Goal: Task Accomplishment & Management: Complete application form

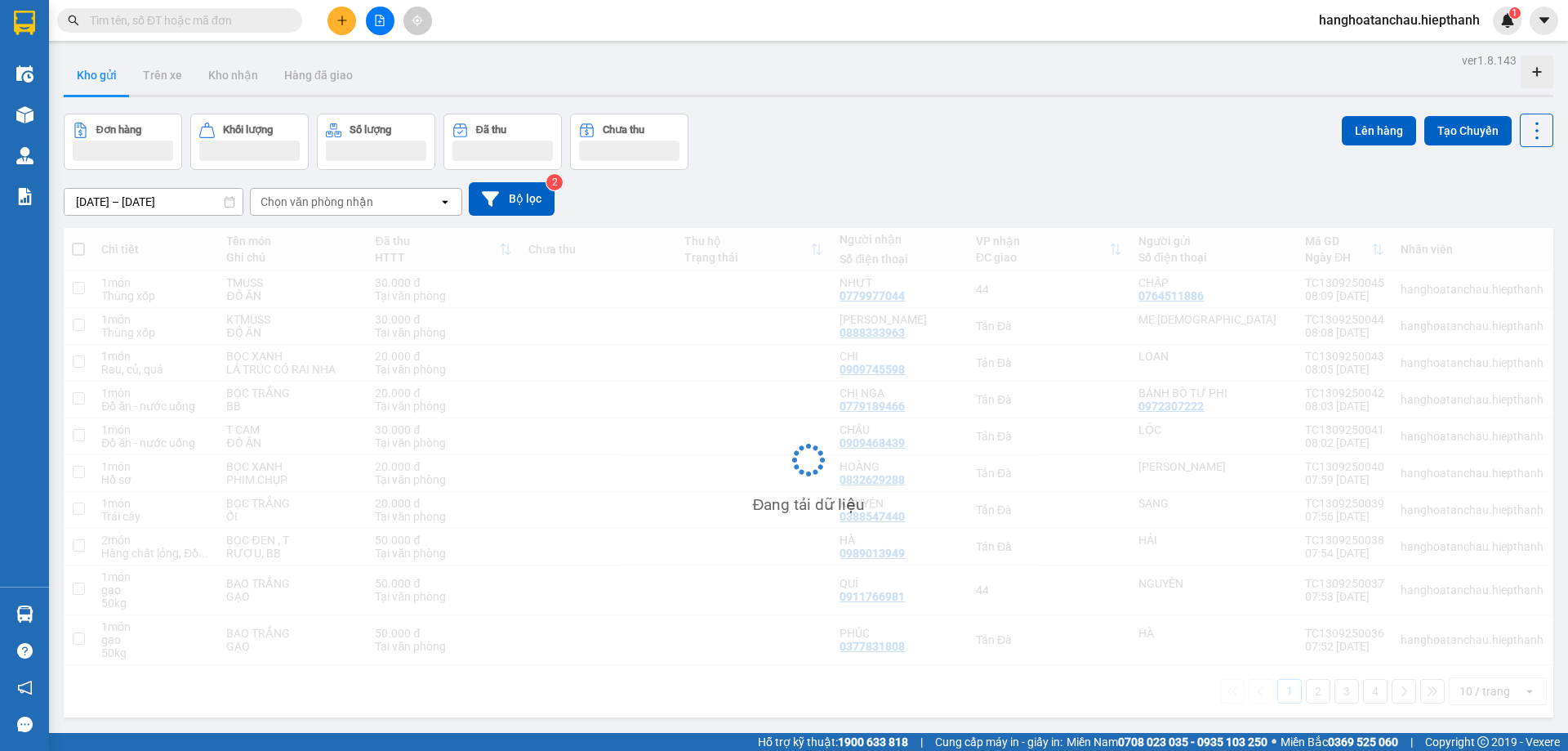
click at [811, 133] on div "Đơn hàng Khối lượng Số lượng Đã thu Chưa thu Lên hàng Tạo Chuyến" at bounding box center [808, 142] width 1489 height 57
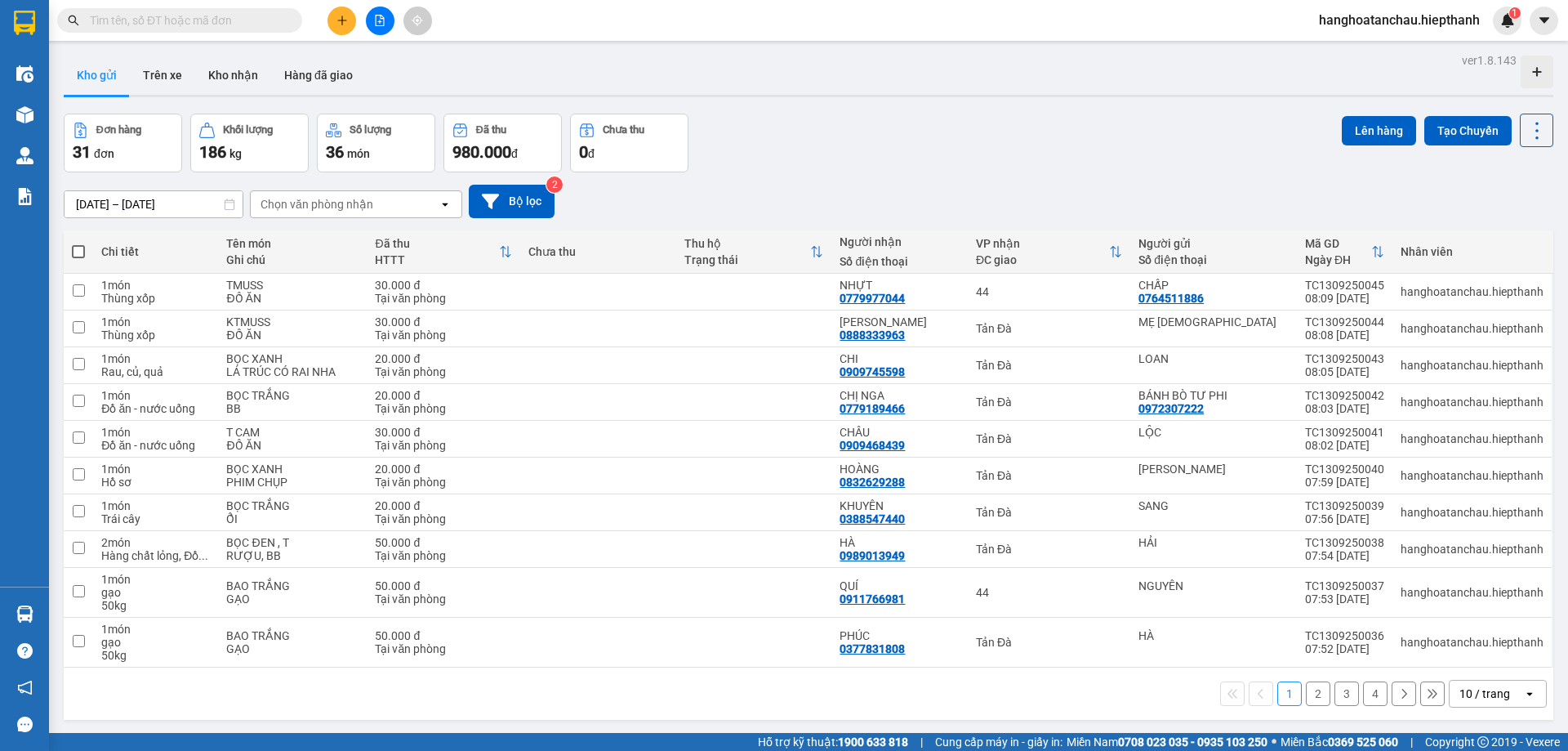
click at [184, 24] on input "text" at bounding box center [186, 20] width 193 height 18
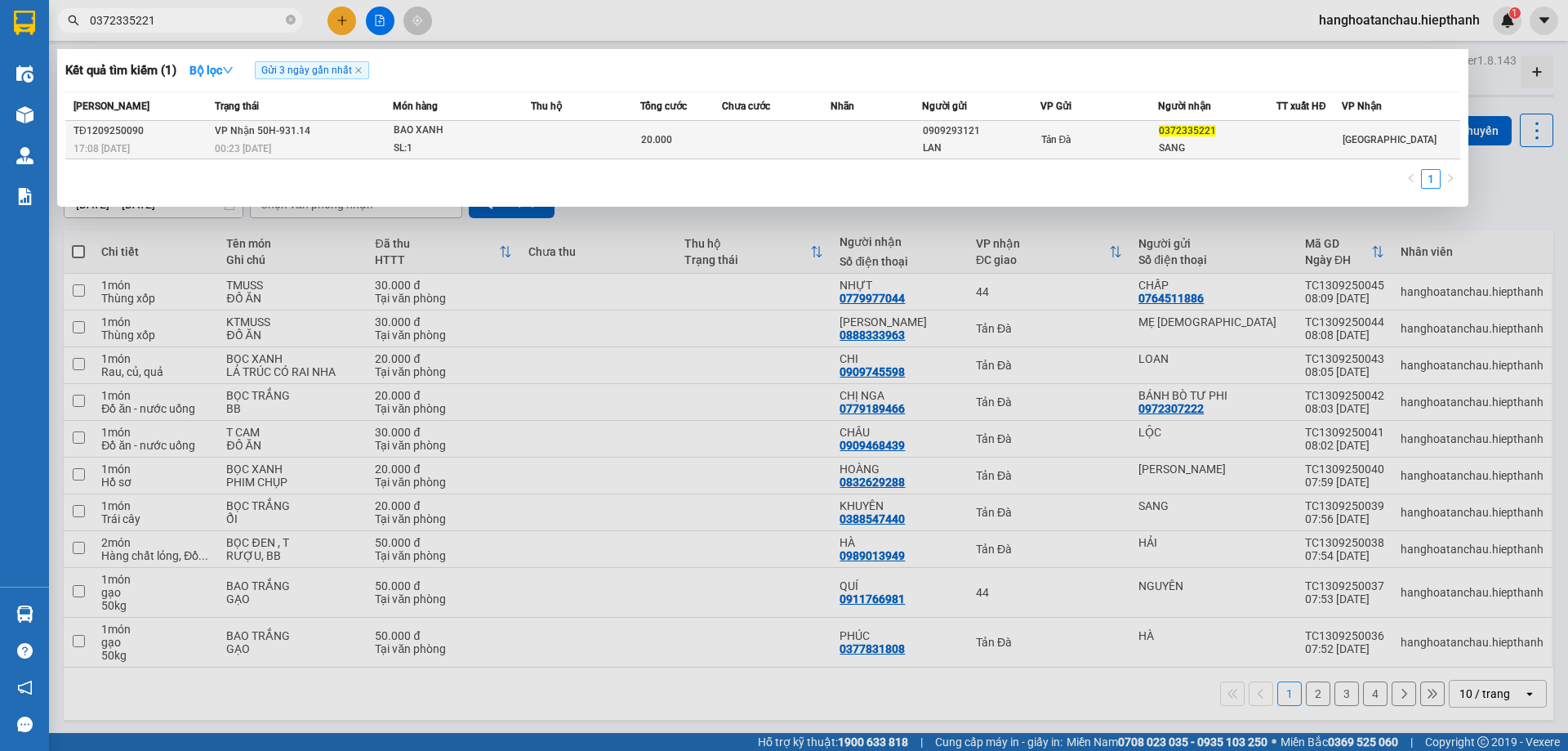
type input "0372335221"
click at [601, 140] on td at bounding box center [585, 140] width 110 height 39
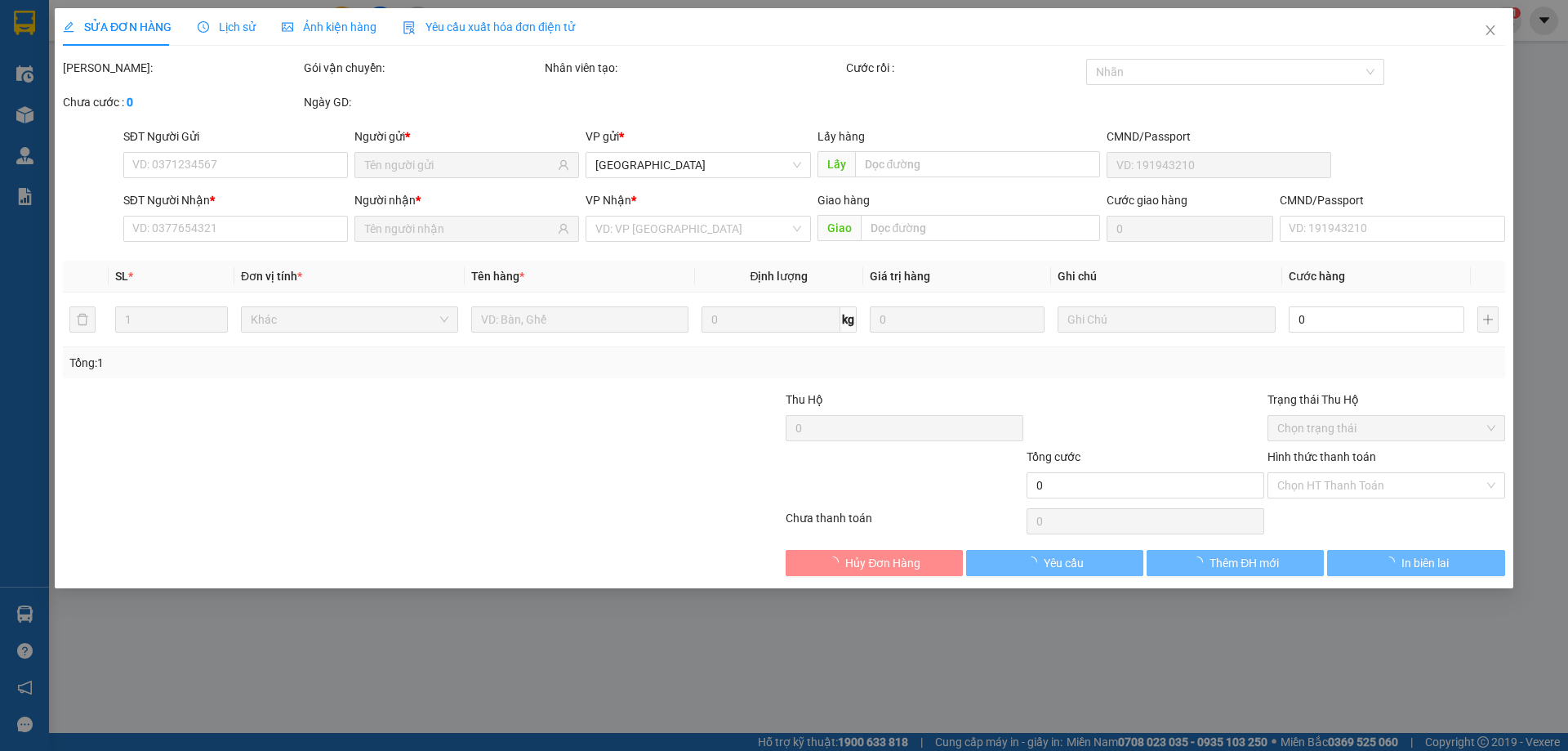
type input "0909293121"
type input "LAN"
type input "0372335221"
type input "SANG"
type input "20.000"
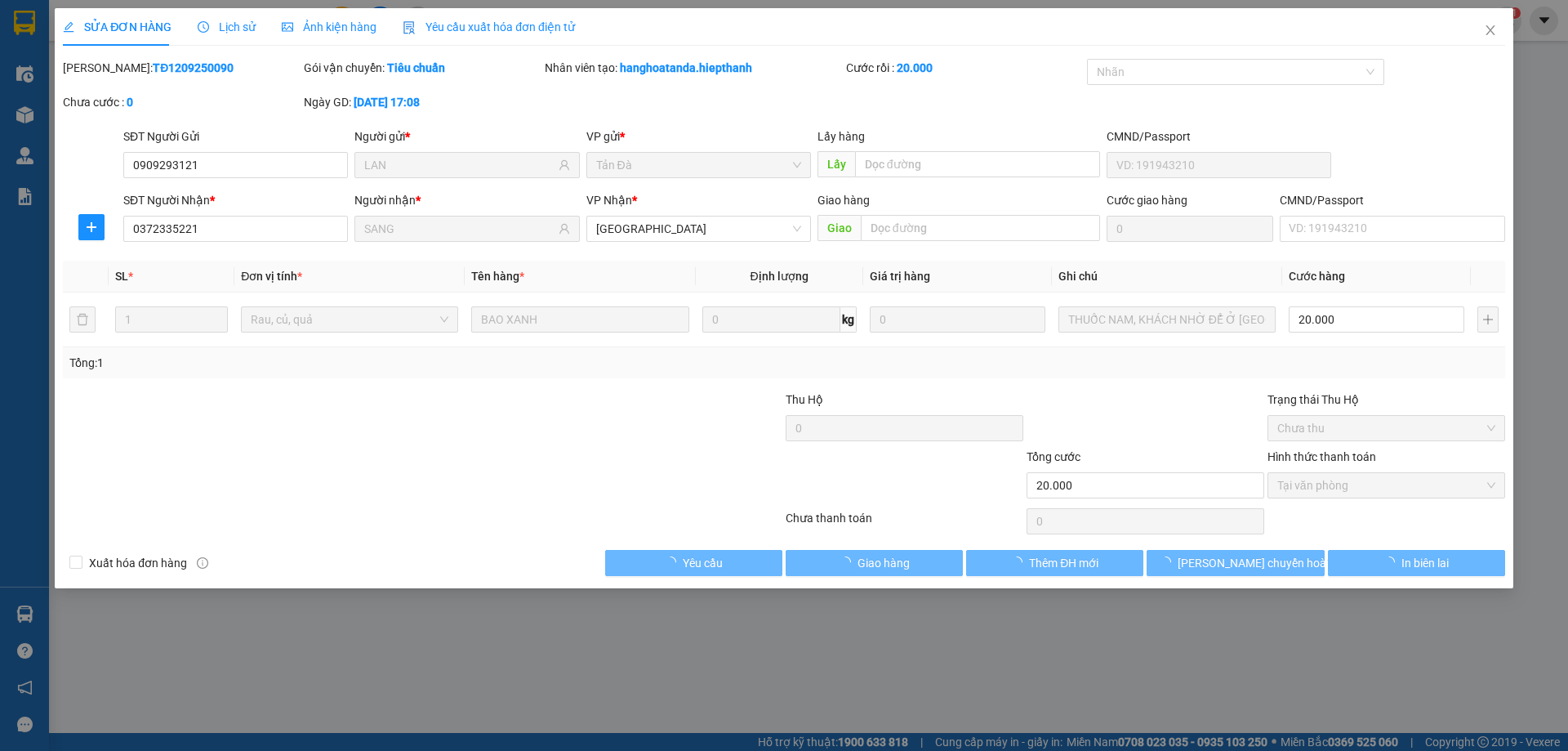
click at [1119, 429] on div at bounding box center [1144, 419] width 241 height 57
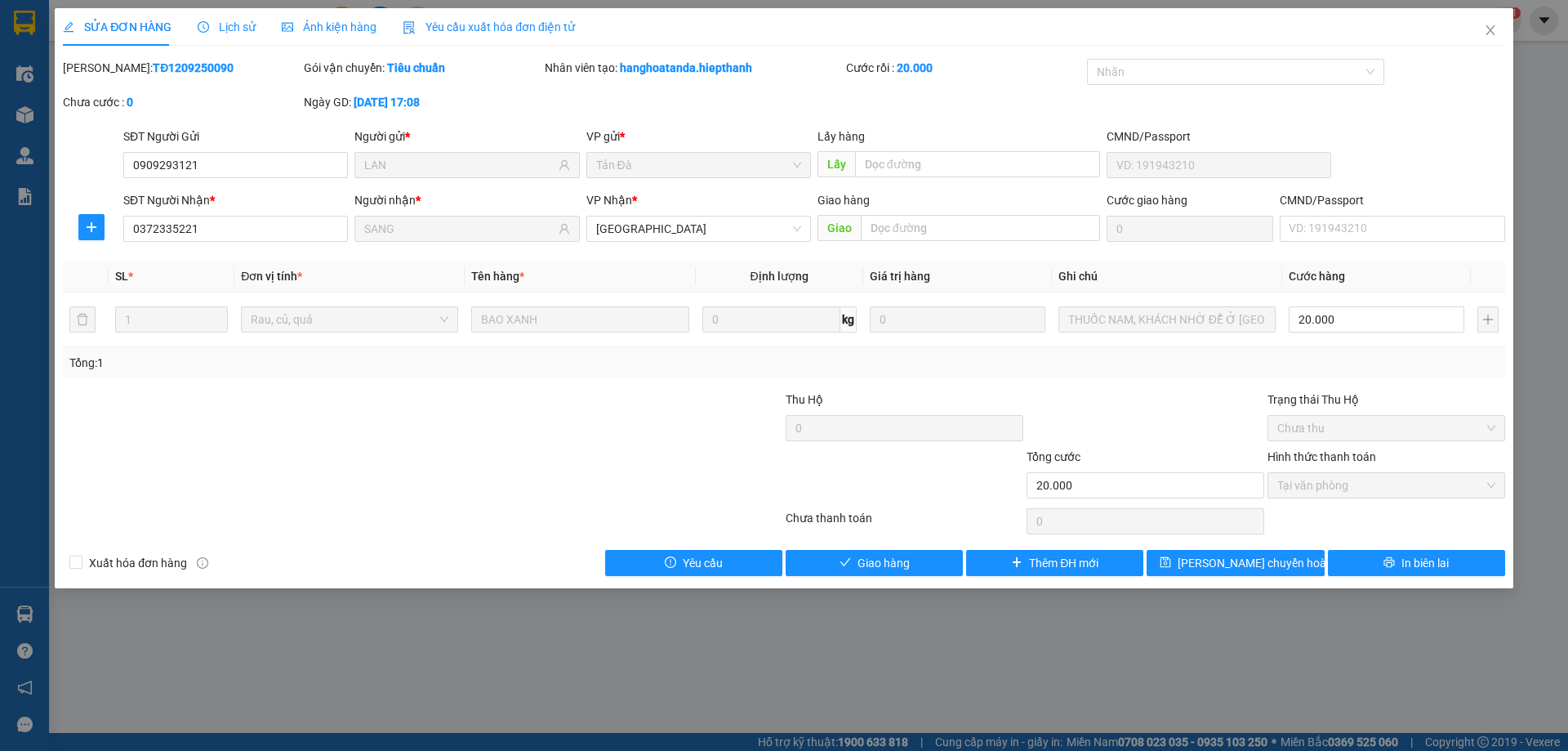
click at [1191, 390] on div at bounding box center [1144, 419] width 241 height 57
click at [969, 401] on div "Thu Hộ" at bounding box center [905, 399] width 238 height 18
click at [661, 433] on div at bounding box center [662, 419] width 241 height 57
click at [1128, 407] on div at bounding box center [1144, 419] width 241 height 57
click at [619, 443] on div at bounding box center [662, 419] width 241 height 57
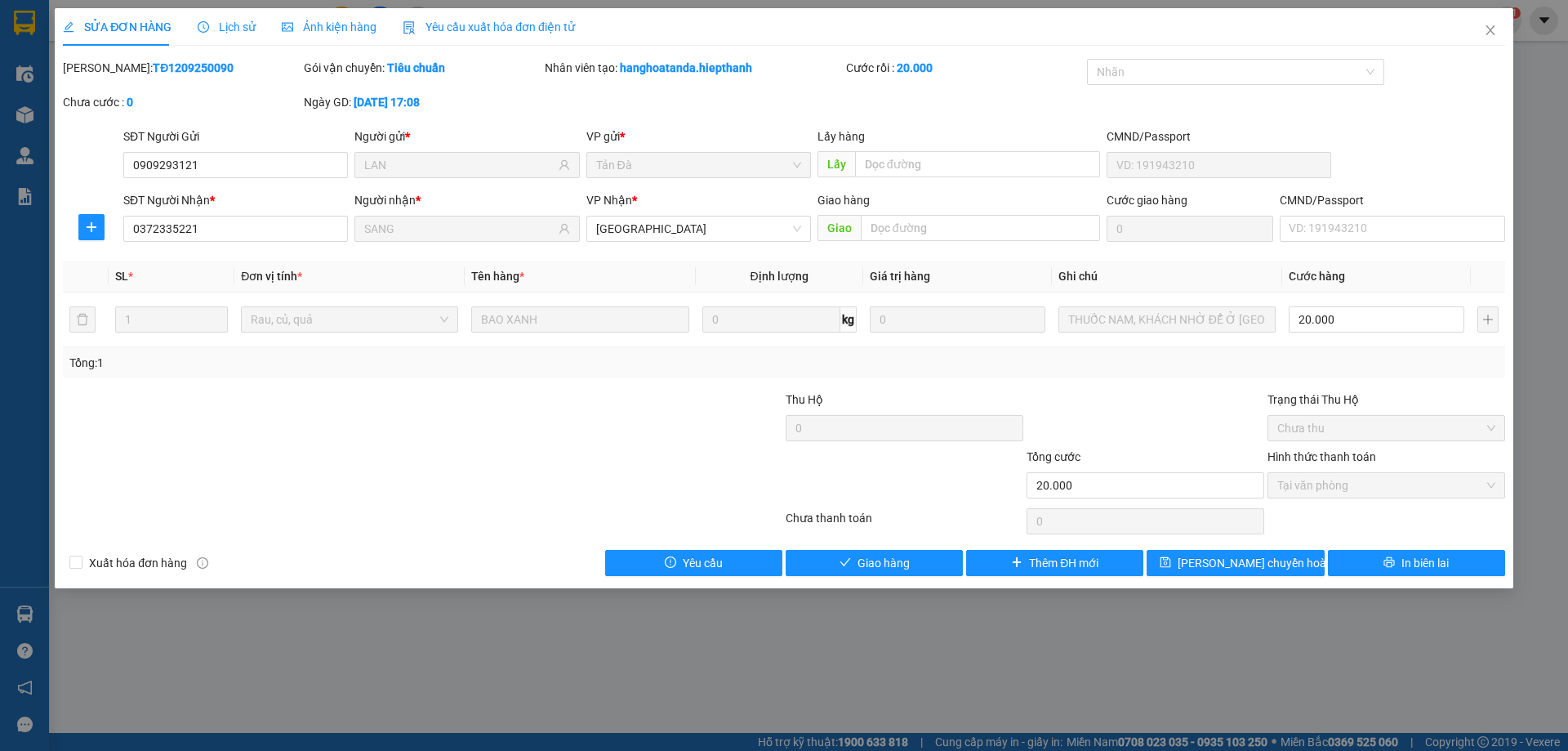
click at [583, 411] on div at bounding box center [662, 419] width 241 height 57
click at [1491, 30] on icon "close" at bounding box center [1489, 30] width 9 height 9
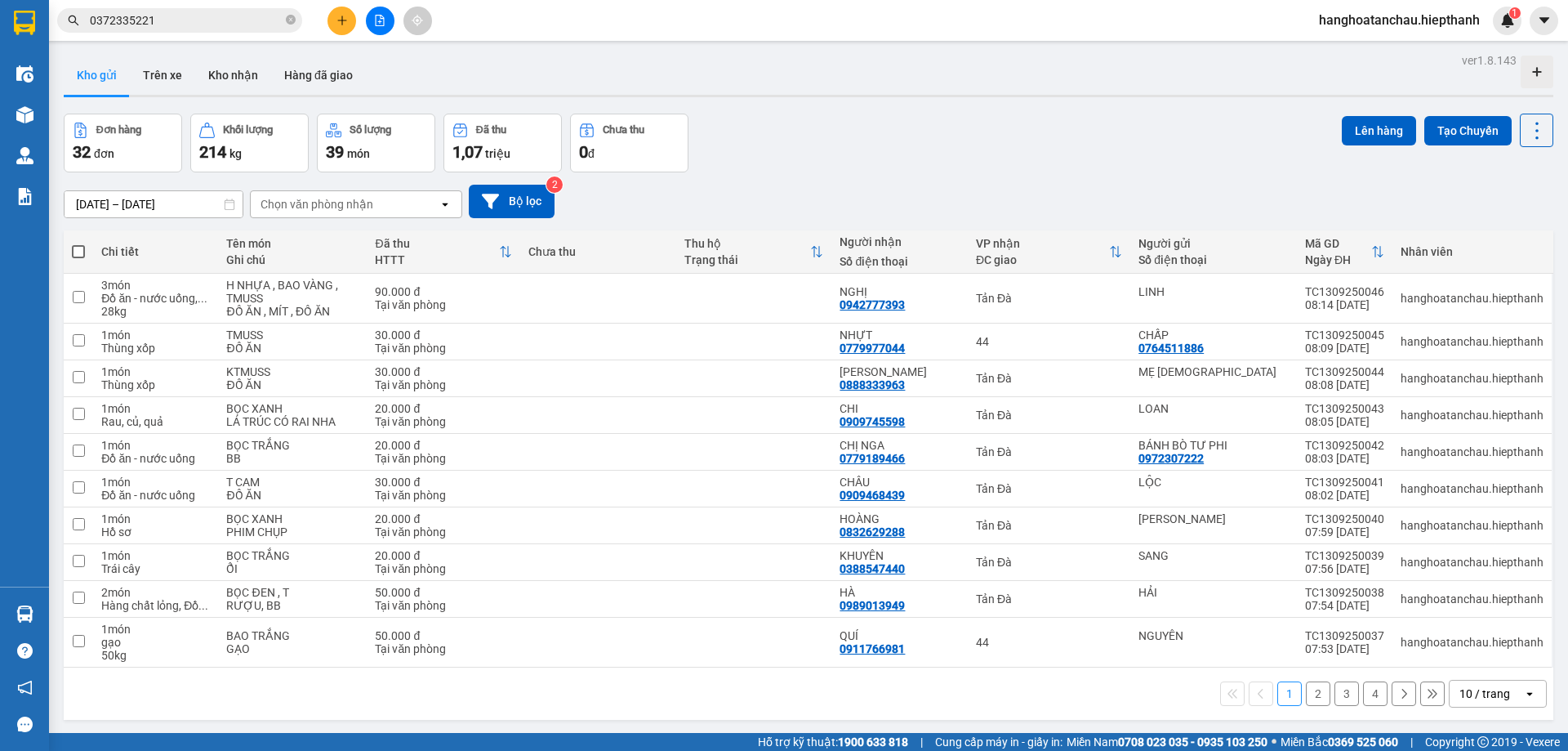
click at [880, 187] on div "[DATE] – [DATE] Press the down arrow key to interact with the calendar and sele…" at bounding box center [808, 201] width 1489 height 33
click at [351, 13] on button at bounding box center [342, 21] width 28 height 28
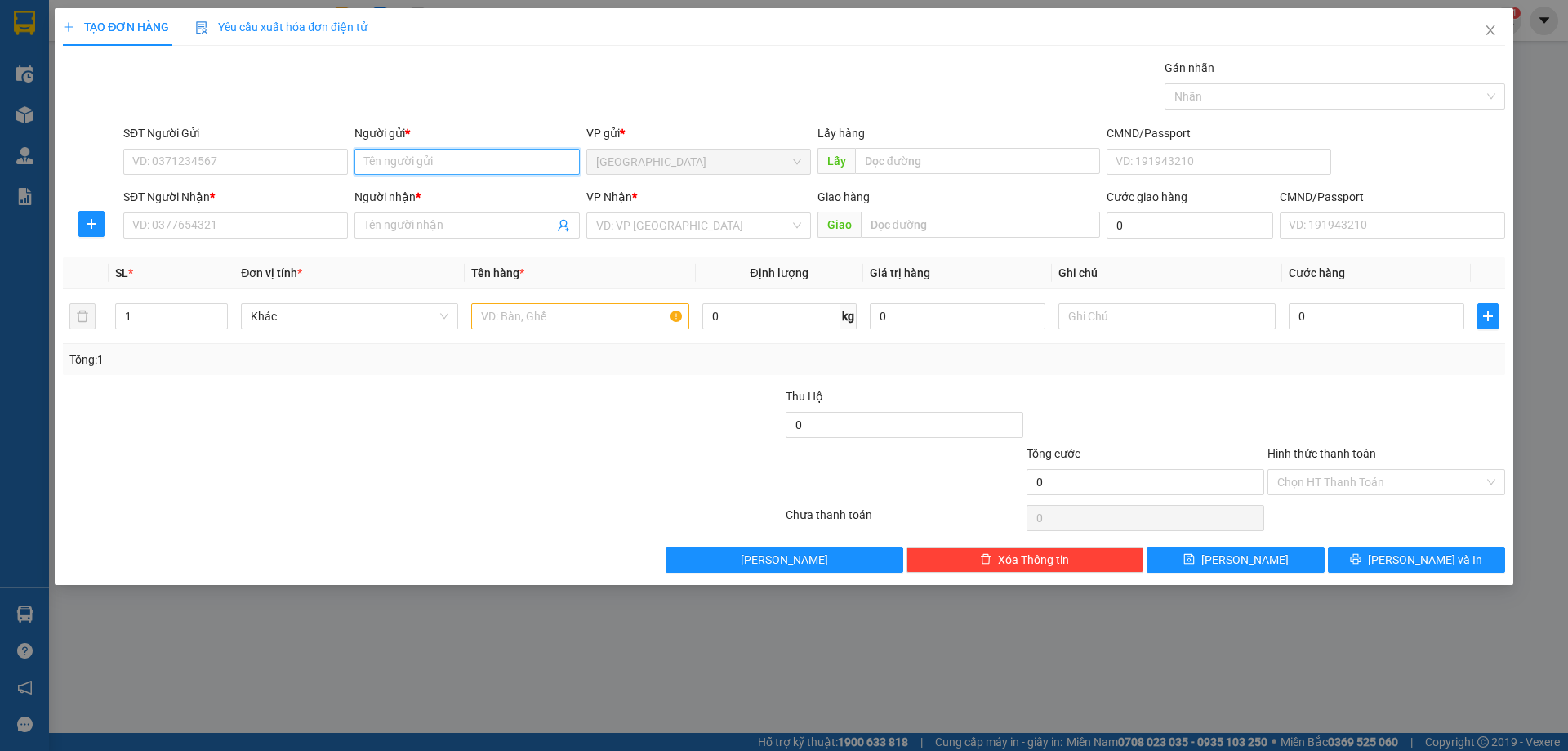
click at [483, 158] on input "Người gửi *" at bounding box center [466, 162] width 224 height 27
type input "T"
click at [483, 158] on input "TÂ" at bounding box center [466, 162] width 224 height 27
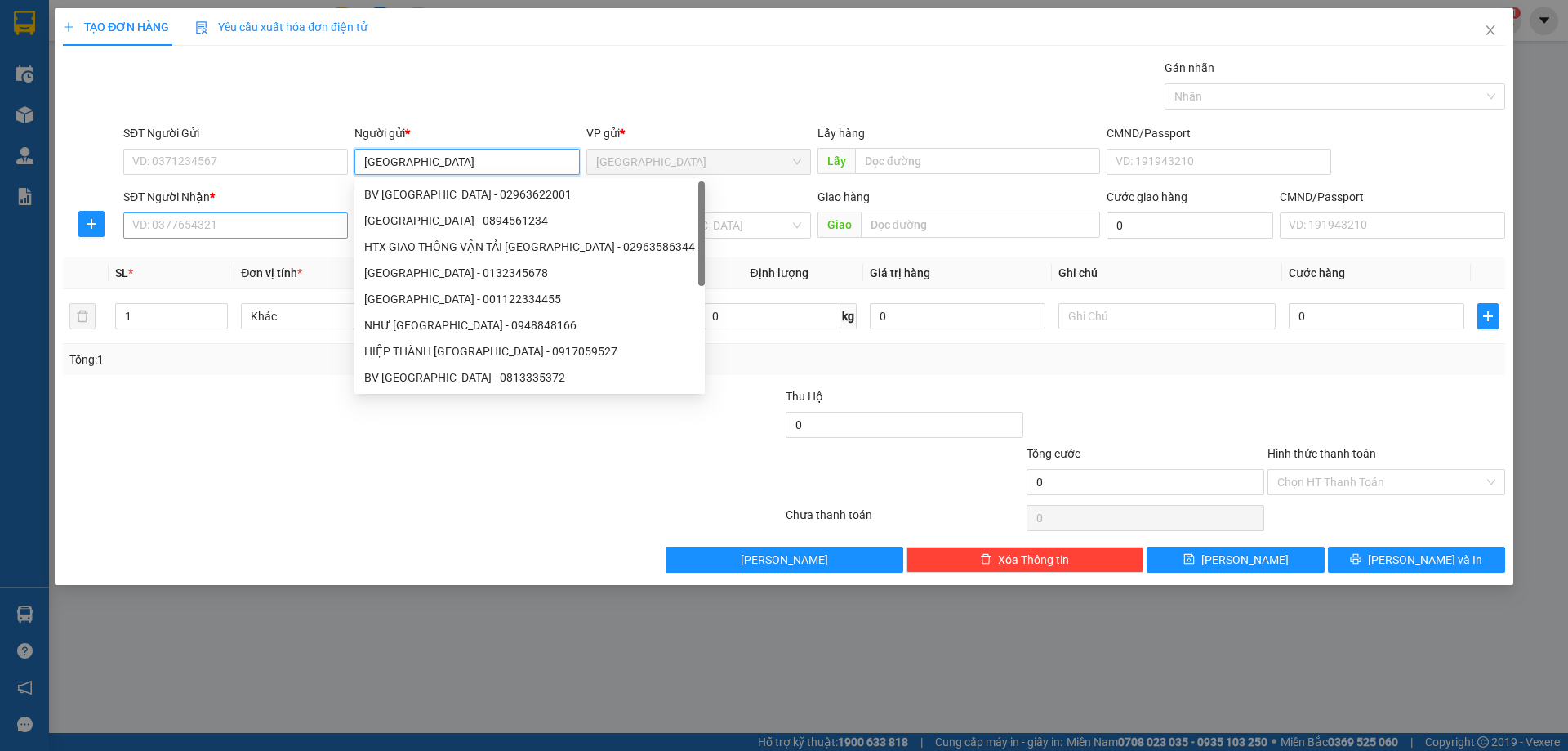
type input "[GEOGRAPHIC_DATA]"
click at [308, 222] on input "SĐT Người Nhận *" at bounding box center [235, 225] width 224 height 27
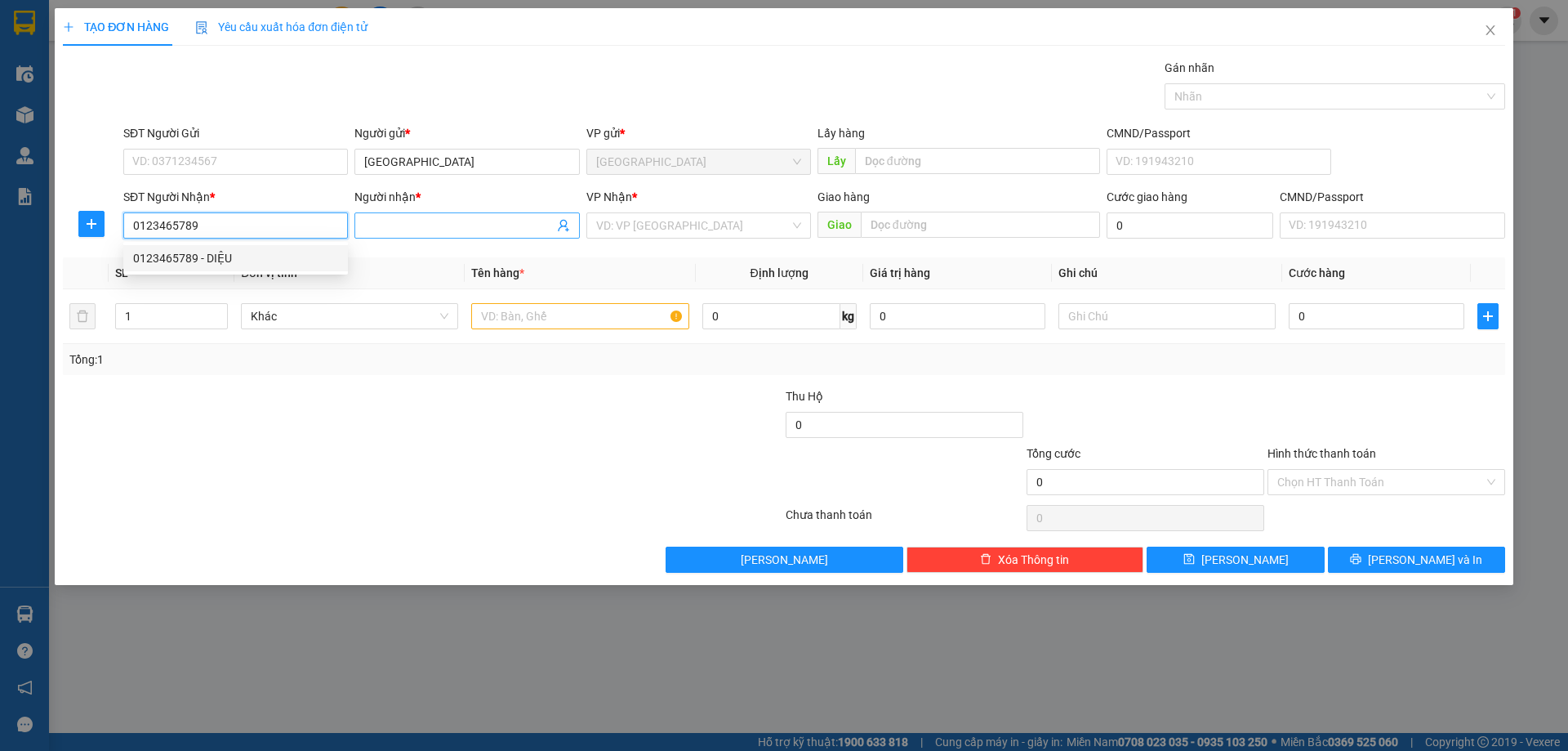
type input "0123465789"
click at [420, 229] on input "Người nhận *" at bounding box center [459, 225] width 188 height 18
type input "VP TẢN ĐÀ"
click at [744, 241] on div "VP Nhận * VD: VP [GEOGRAPHIC_DATA]" at bounding box center [698, 216] width 224 height 57
click at [739, 230] on input "search" at bounding box center [692, 225] width 193 height 25
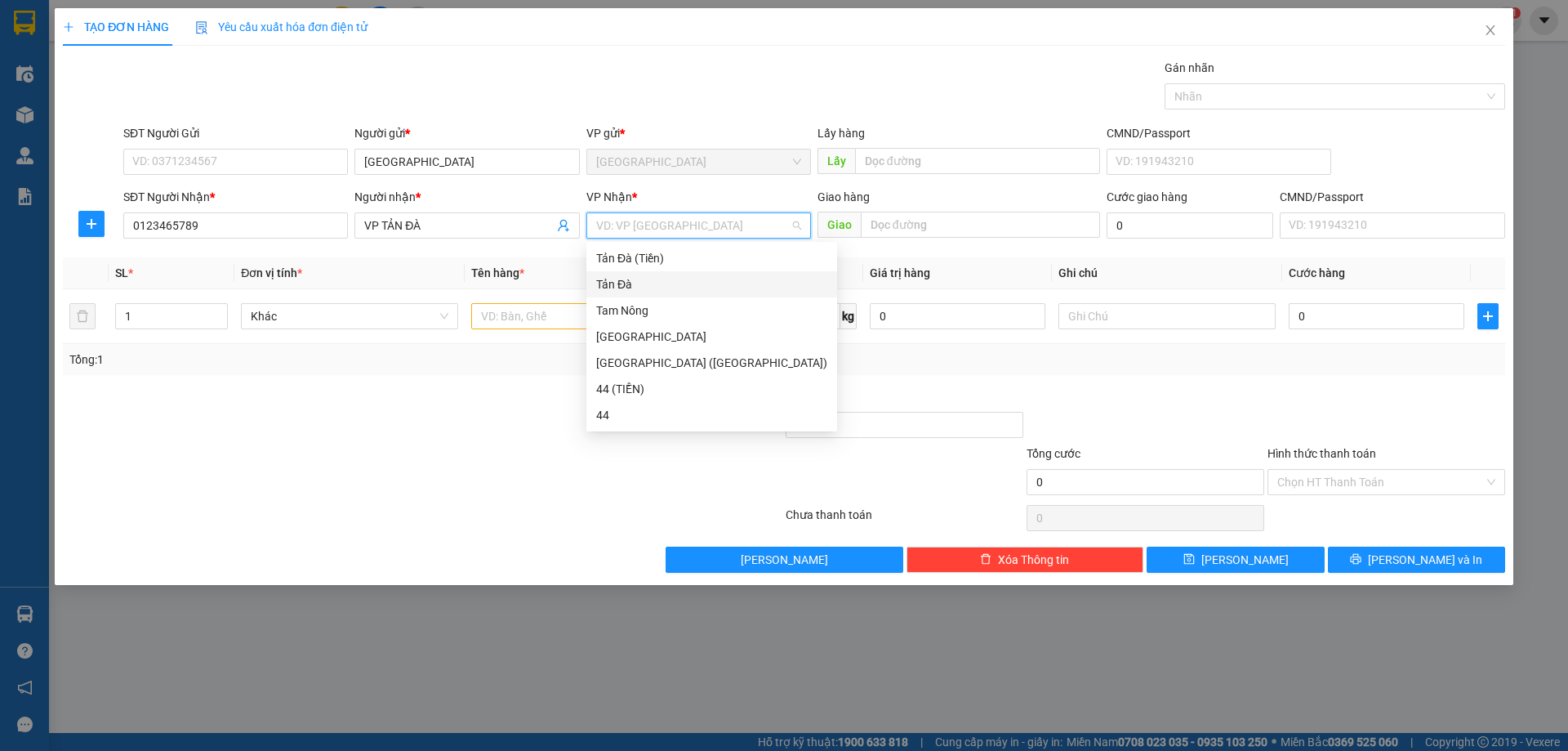
click at [671, 282] on div "Tản Đà" at bounding box center [711, 284] width 231 height 18
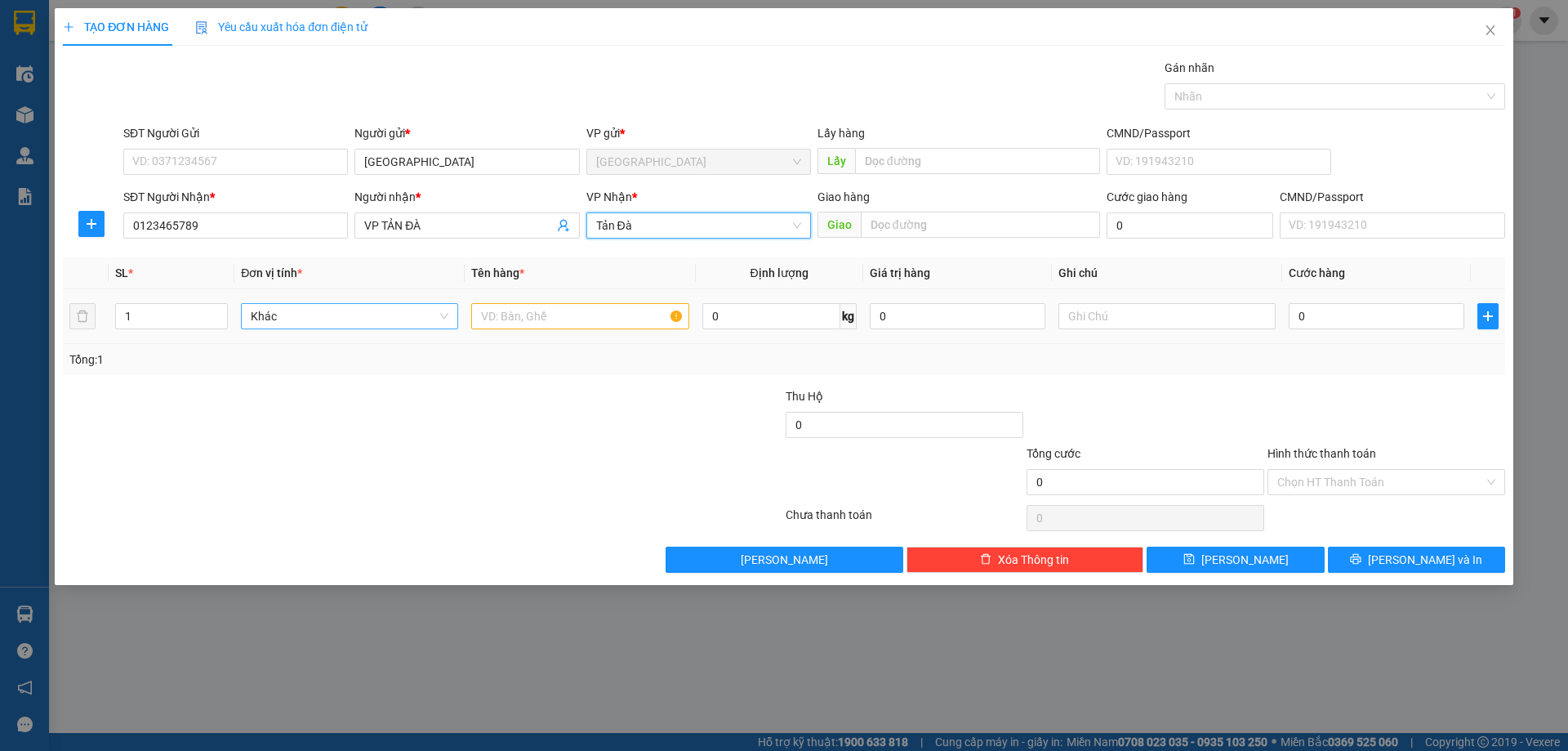
click at [336, 326] on span "Khác" at bounding box center [349, 316] width 198 height 25
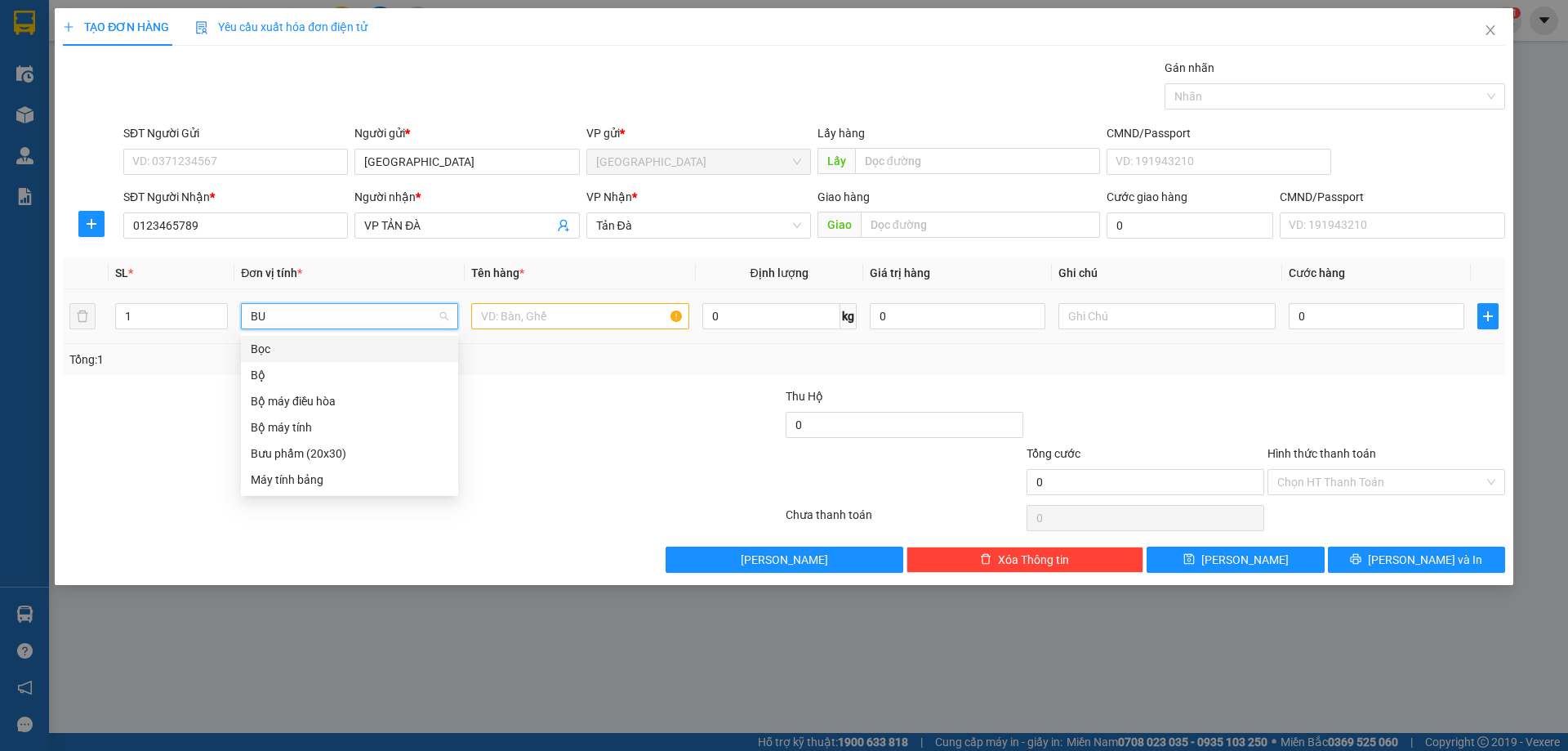
type input "BUU"
click at [324, 351] on div "Bưu phẩm (20x30)" at bounding box center [349, 349] width 198 height 18
click at [524, 304] on input "text" at bounding box center [579, 316] width 217 height 27
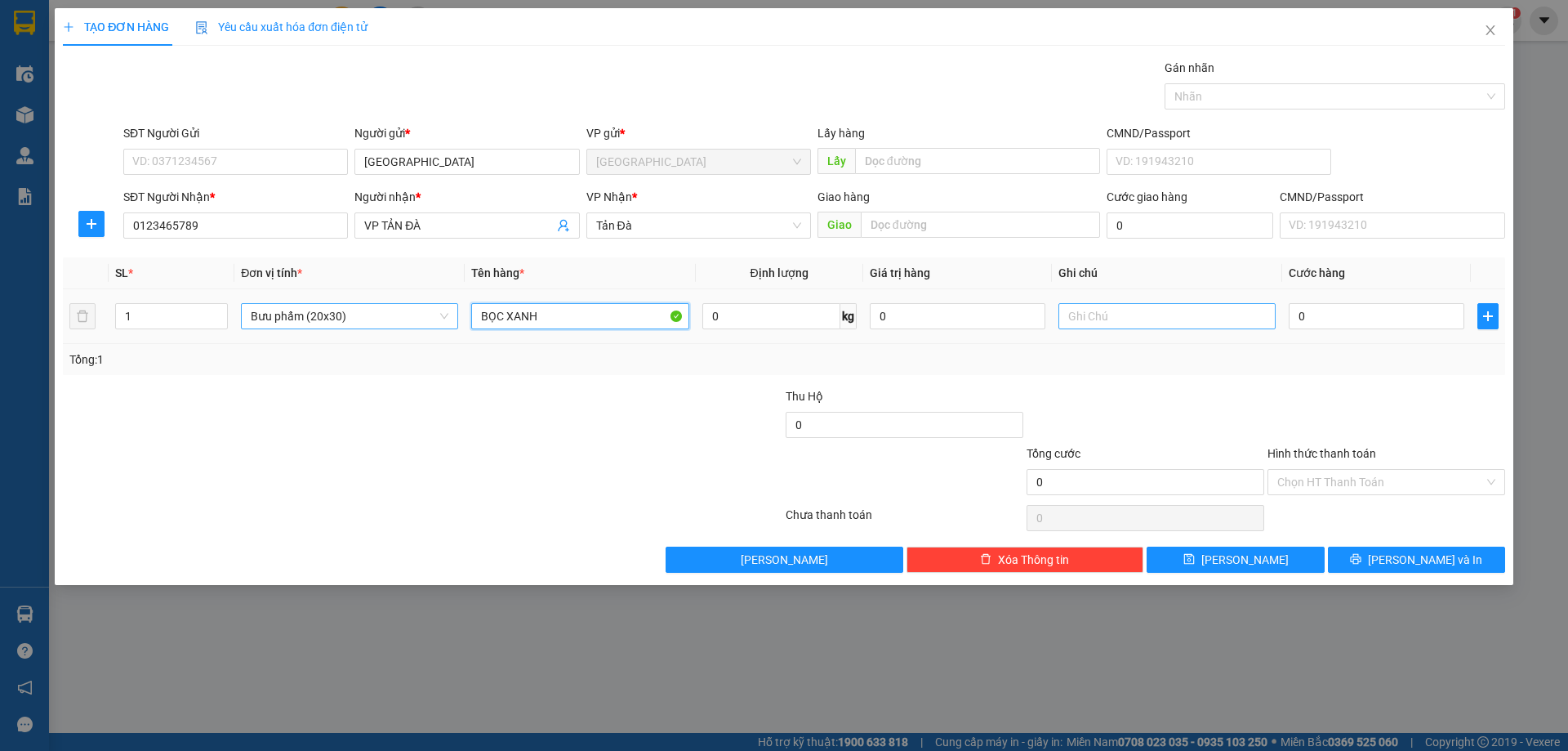
type input "BỌC XANH"
click at [1093, 329] on input "text" at bounding box center [1167, 316] width 217 height 27
type input "CỌC DANH THIẾP"
click at [1136, 347] on div "Tổng: 1" at bounding box center [783, 360] width 1442 height 31
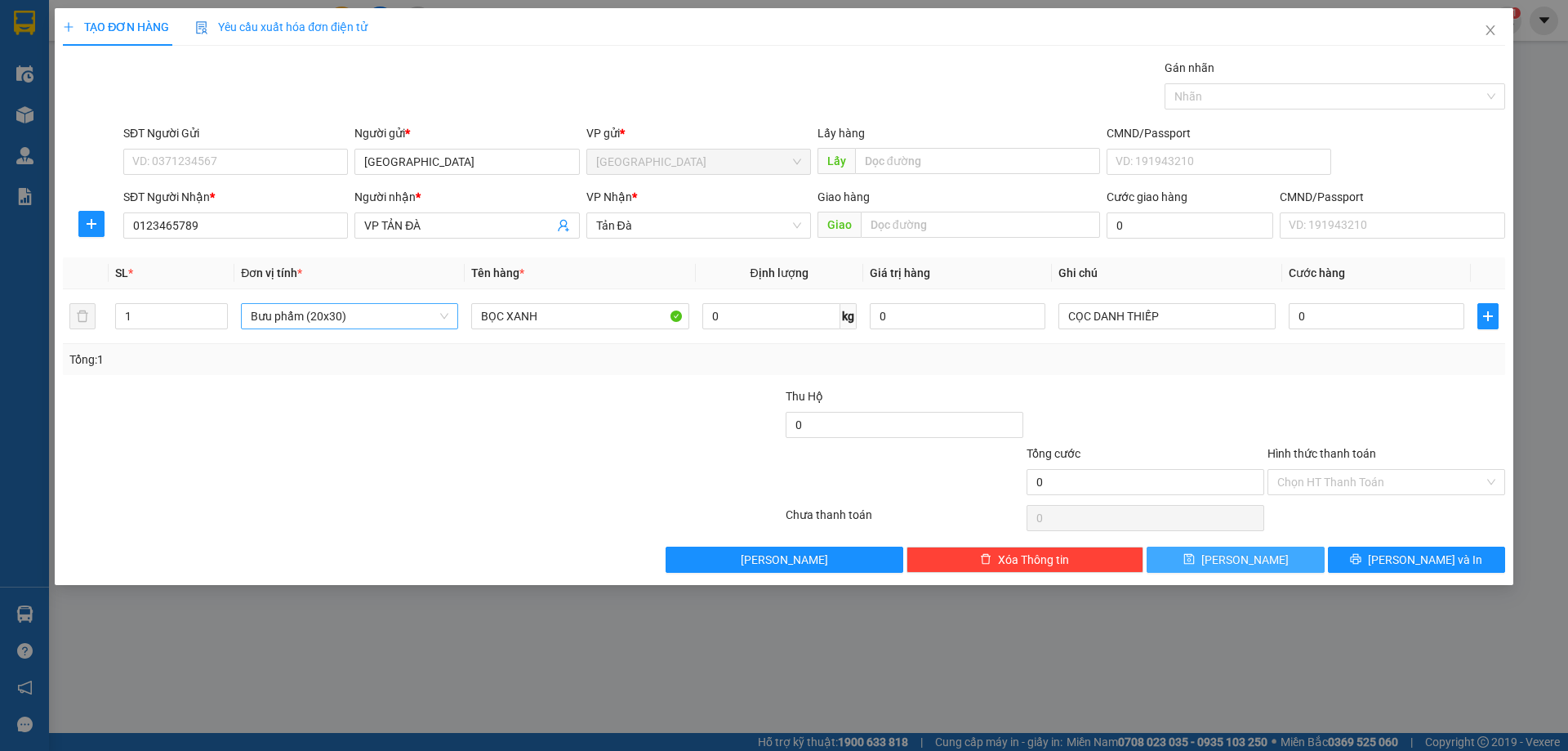
click at [1263, 558] on button "[PERSON_NAME]" at bounding box center [1234, 559] width 177 height 27
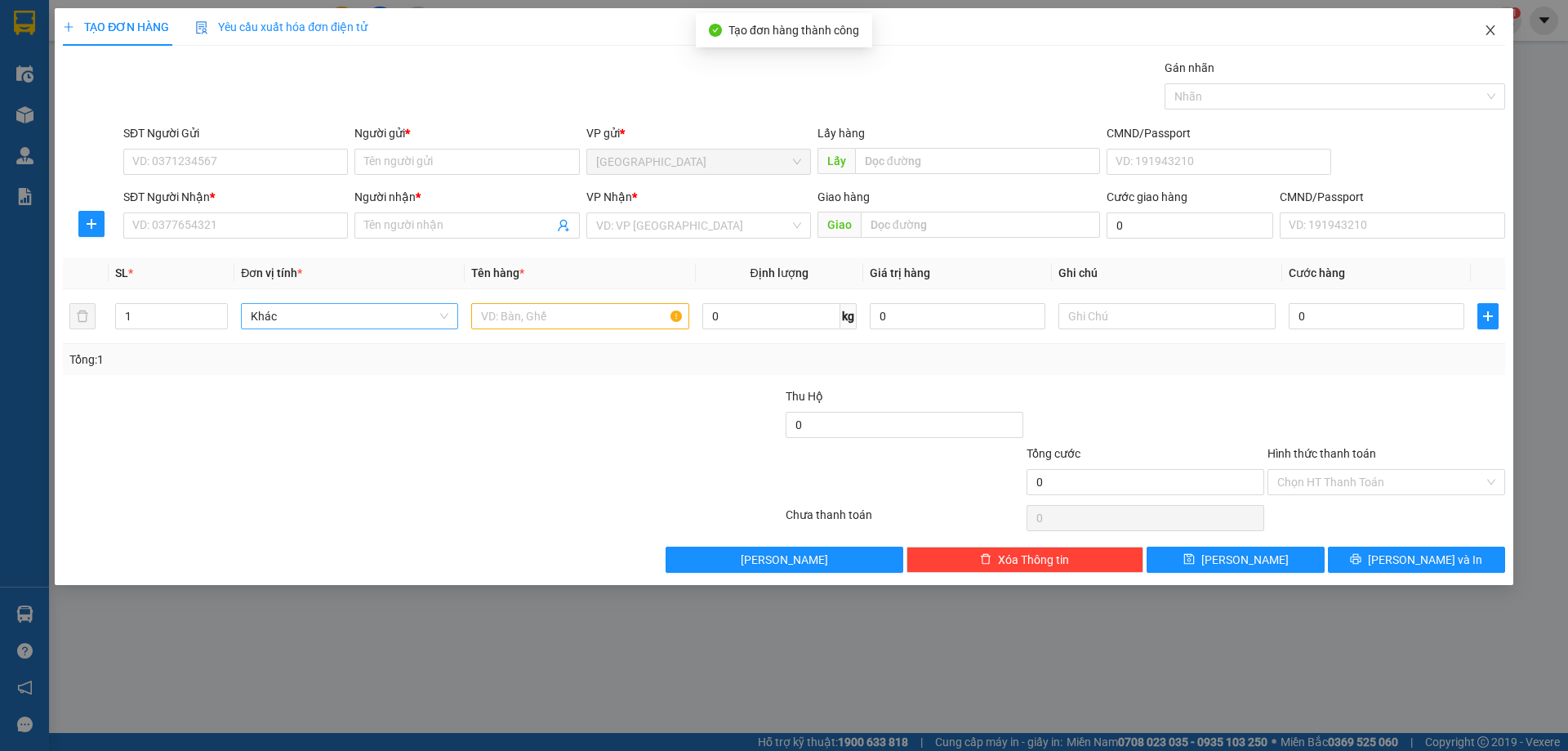
click at [1487, 35] on icon "close" at bounding box center [1489, 30] width 9 height 9
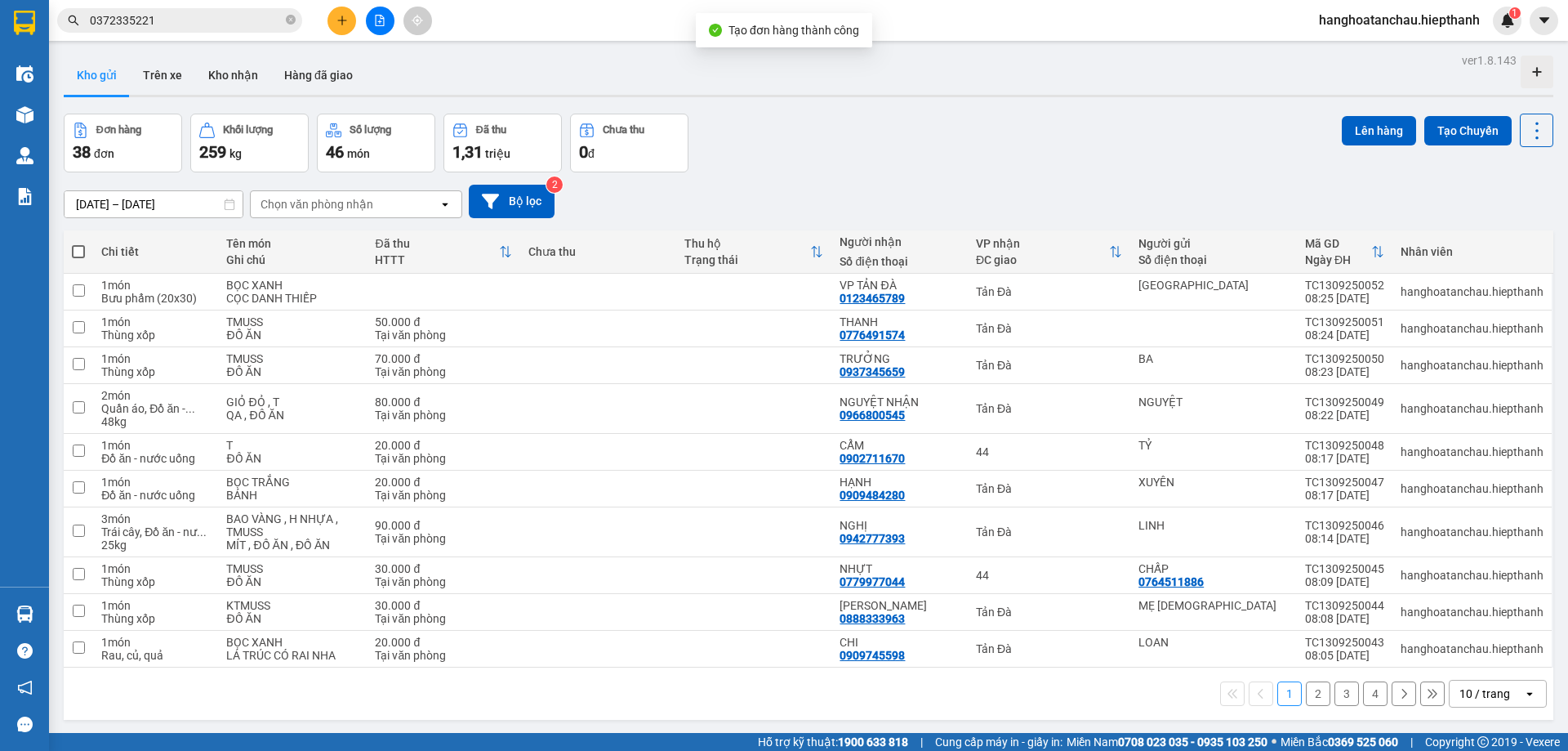
click at [929, 194] on div "[DATE] – [DATE] Press the down arrow key to interact with the calendar and sele…" at bounding box center [808, 201] width 1489 height 33
